Goal: Check status: Check status

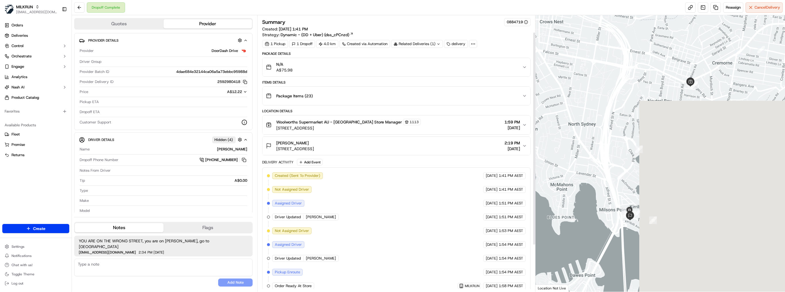
scroll to position [82, 0]
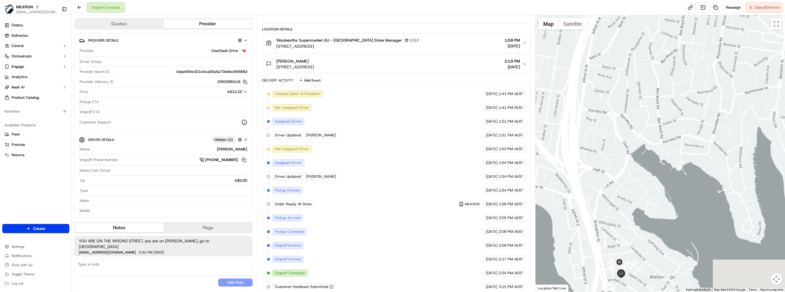
drag, startPoint x: 637, startPoint y: 170, endPoint x: 646, endPoint y: 144, distance: 28.0
click at [646, 144] on div at bounding box center [659, 153] width 249 height 277
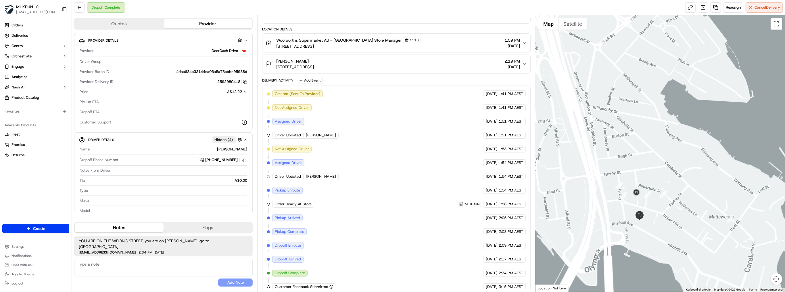
drag, startPoint x: 654, startPoint y: 200, endPoint x: 668, endPoint y: 147, distance: 54.8
click at [668, 147] on div at bounding box center [659, 153] width 249 height 277
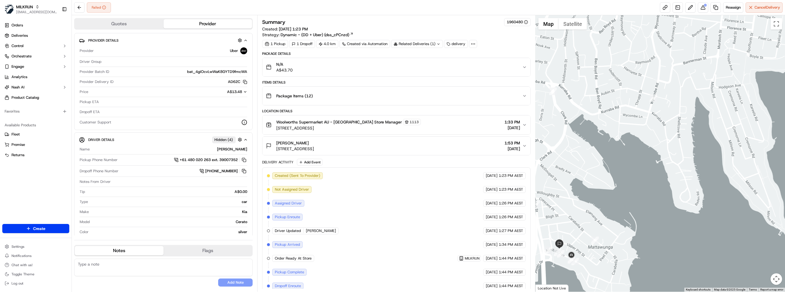
drag, startPoint x: 654, startPoint y: 165, endPoint x: 688, endPoint y: 24, distance: 145.7
click at [688, 8] on div "Failed Reassign Cancel Delivery Quotes Provider Provider Details Provider Uber …" at bounding box center [428, 146] width 713 height 292
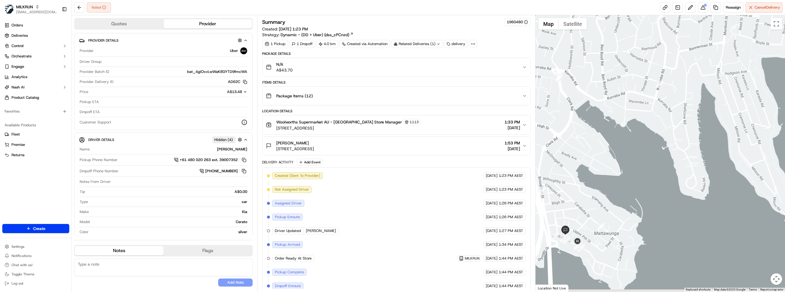
drag, startPoint x: 593, startPoint y: 230, endPoint x: 639, endPoint y: 190, distance: 61.2
click at [639, 190] on div at bounding box center [659, 153] width 249 height 277
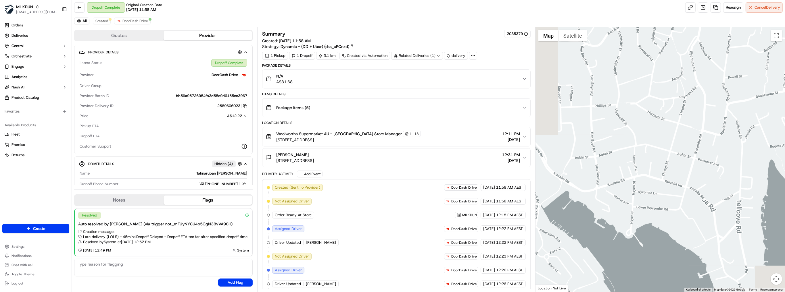
drag, startPoint x: 662, startPoint y: 188, endPoint x: 712, endPoint y: 84, distance: 116.1
click at [716, 55] on div at bounding box center [659, 159] width 249 height 265
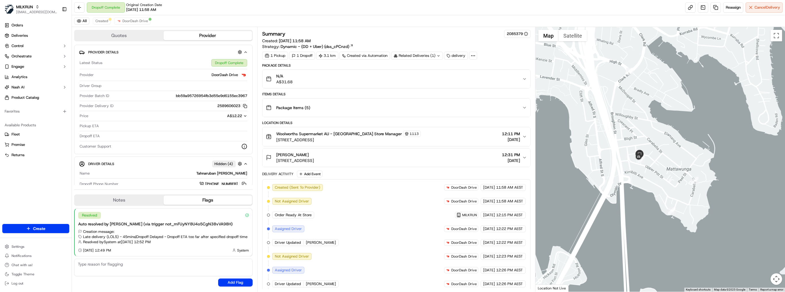
drag, startPoint x: 633, startPoint y: 235, endPoint x: 651, endPoint y: 115, distance: 121.8
click at [651, 115] on div at bounding box center [659, 159] width 249 height 265
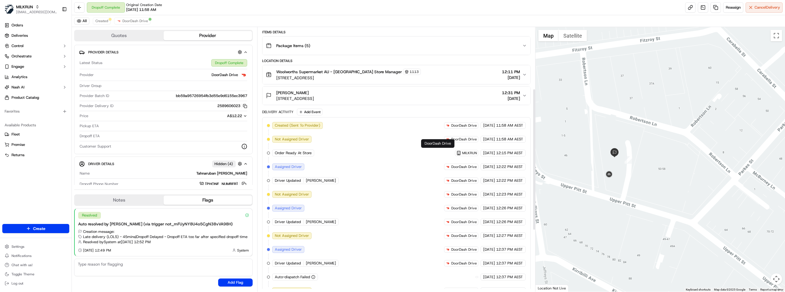
scroll to position [115, 0]
